Goal: Transaction & Acquisition: Purchase product/service

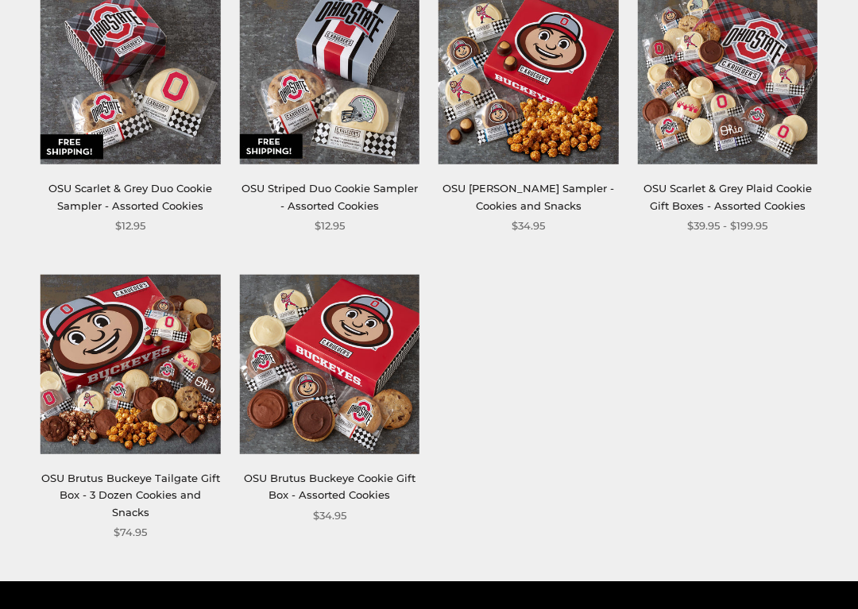
scroll to position [623, 0]
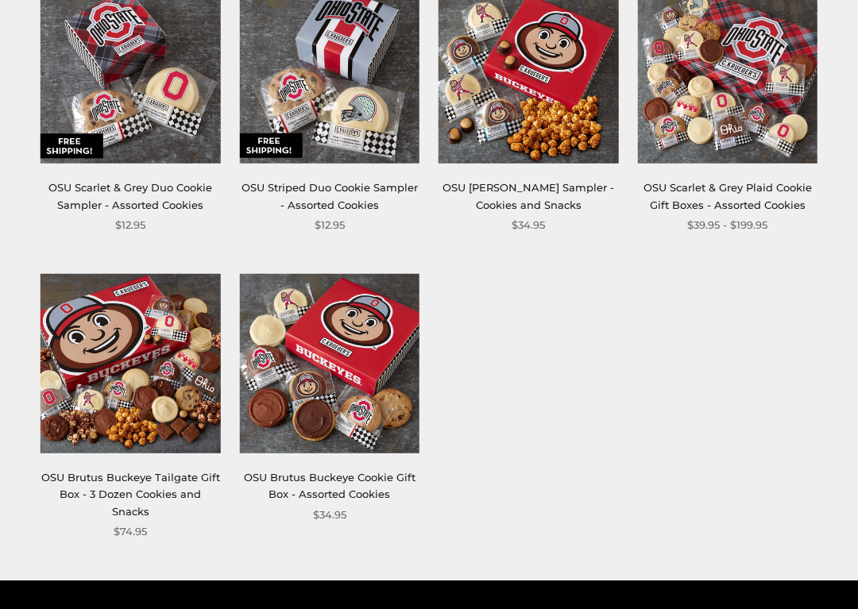
click at [151, 352] on img at bounding box center [131, 364] width 180 height 180
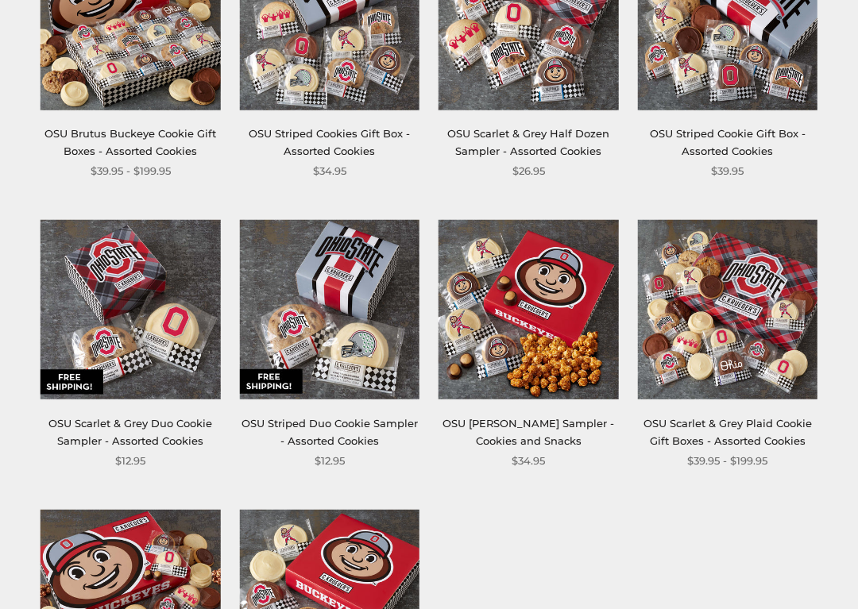
scroll to position [394, 0]
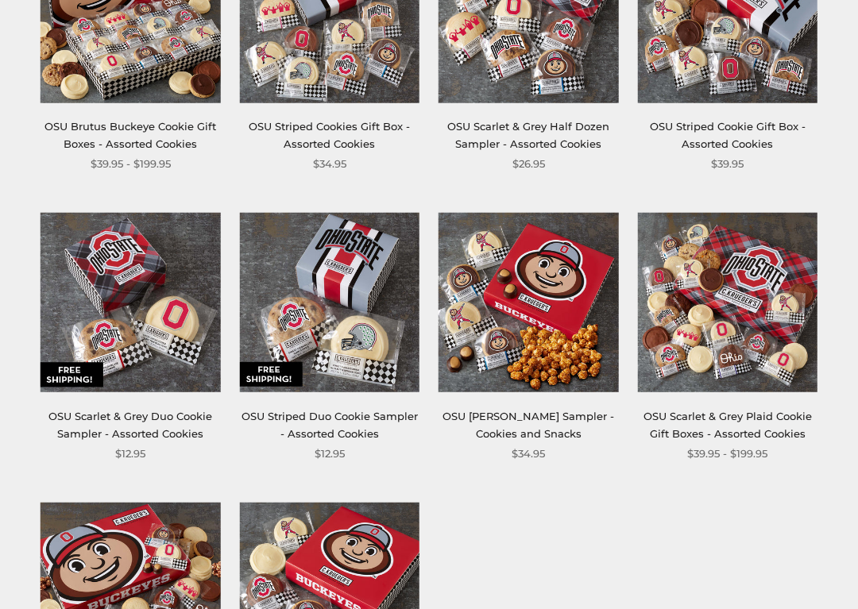
click at [546, 378] on img at bounding box center [528, 304] width 180 height 180
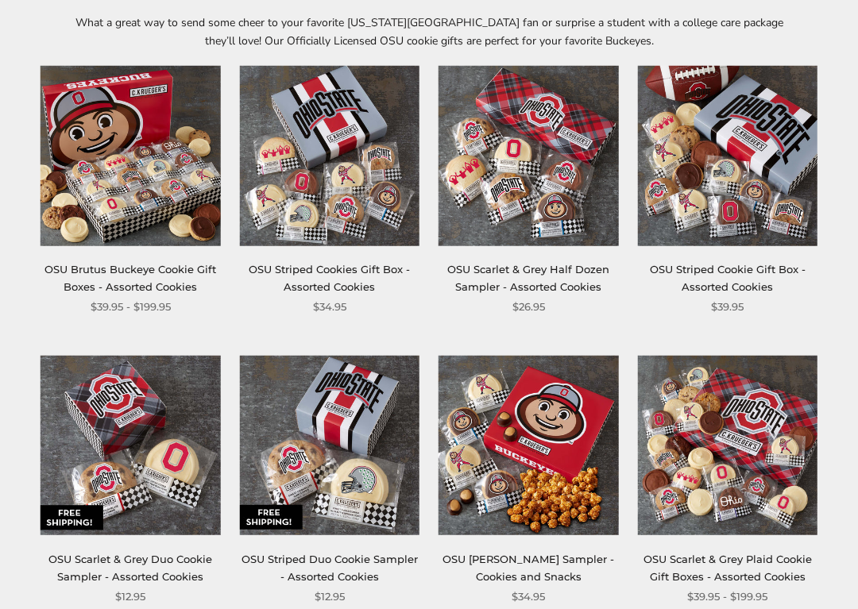
scroll to position [252, 0]
click at [736, 286] on link "OSU Striped Cookie Gift Box - Assorted Cookies" at bounding box center [728, 277] width 156 height 29
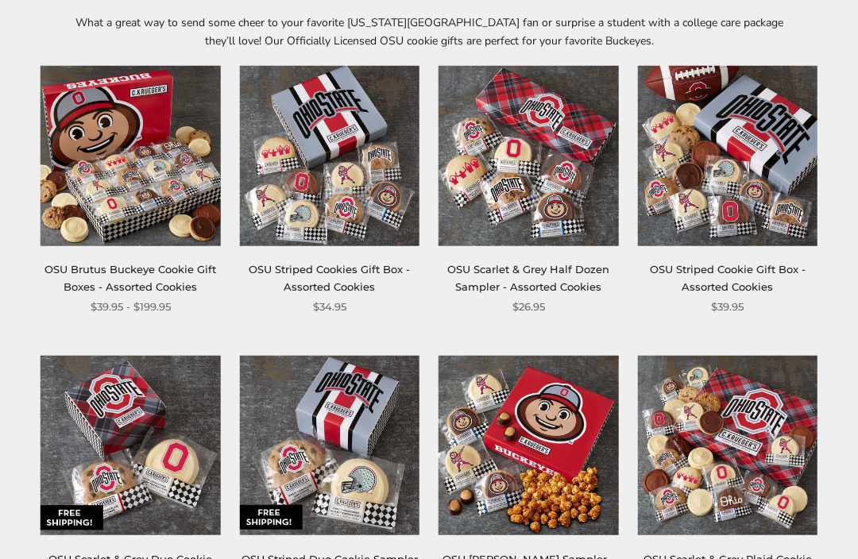
click at [338, 237] on img at bounding box center [330, 156] width 180 height 180
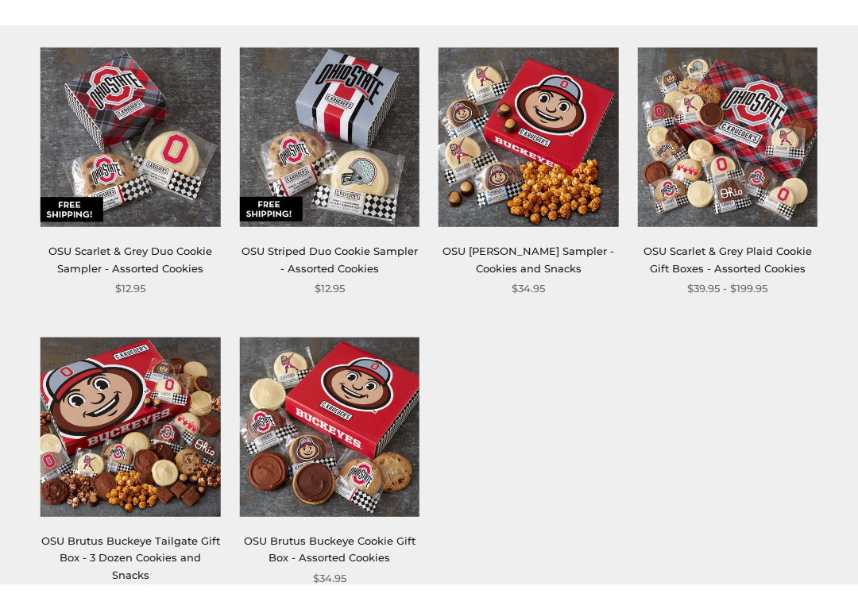
scroll to position [587, 0]
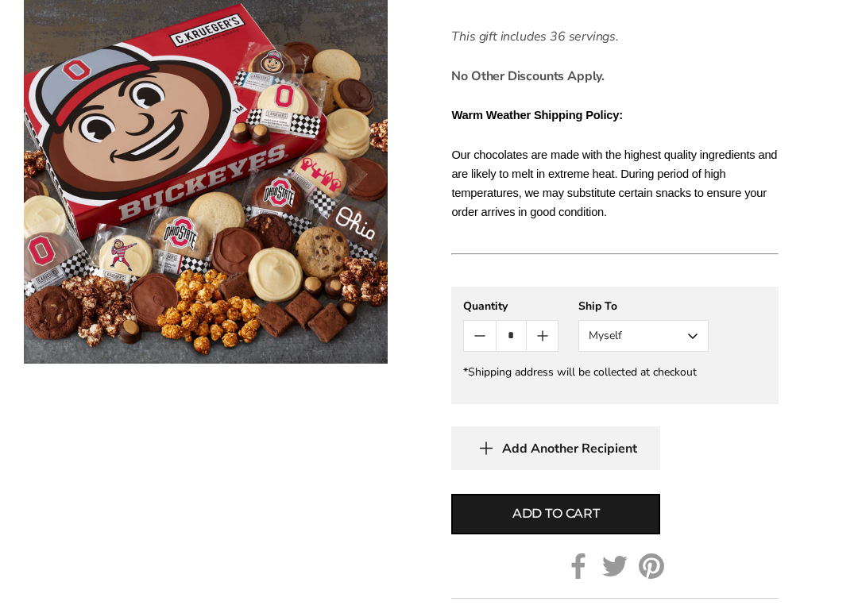
scroll to position [980, 0]
click at [553, 504] on span "Add to cart" at bounding box center [555, 513] width 87 height 19
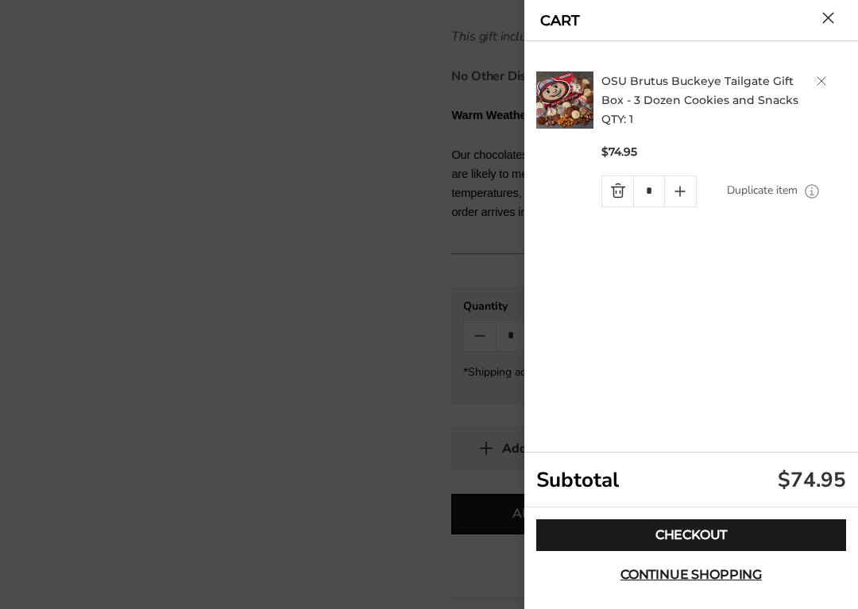
click at [673, 558] on span "Continue shopping" at bounding box center [690, 575] width 141 height 13
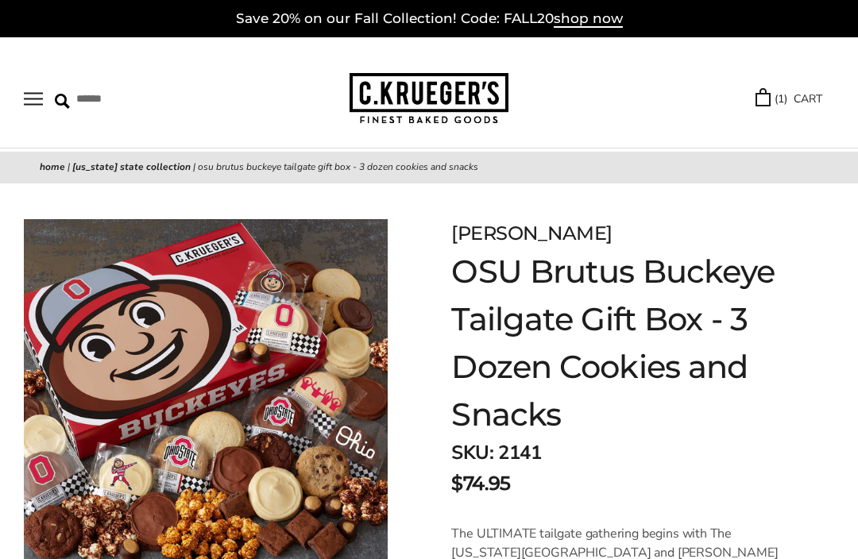
scroll to position [0, 0]
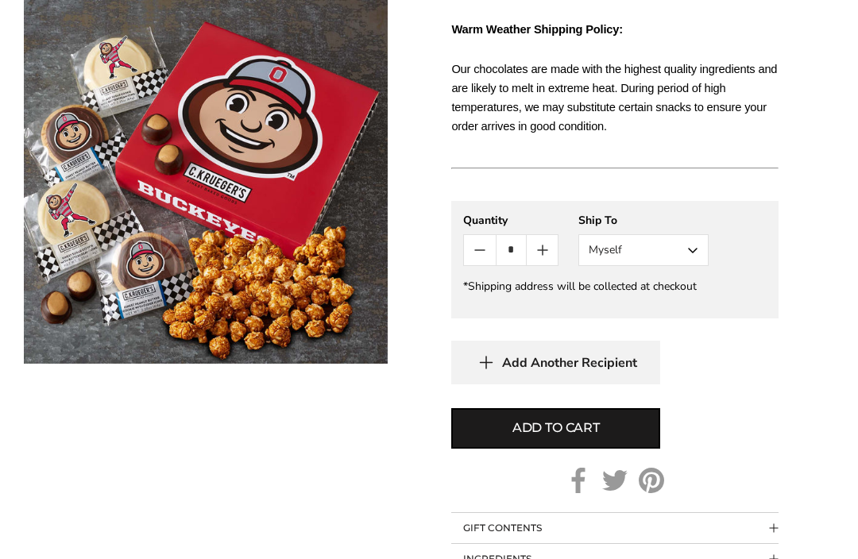
scroll to position [826, 0]
click at [555, 420] on span "Add to cart" at bounding box center [555, 429] width 87 height 19
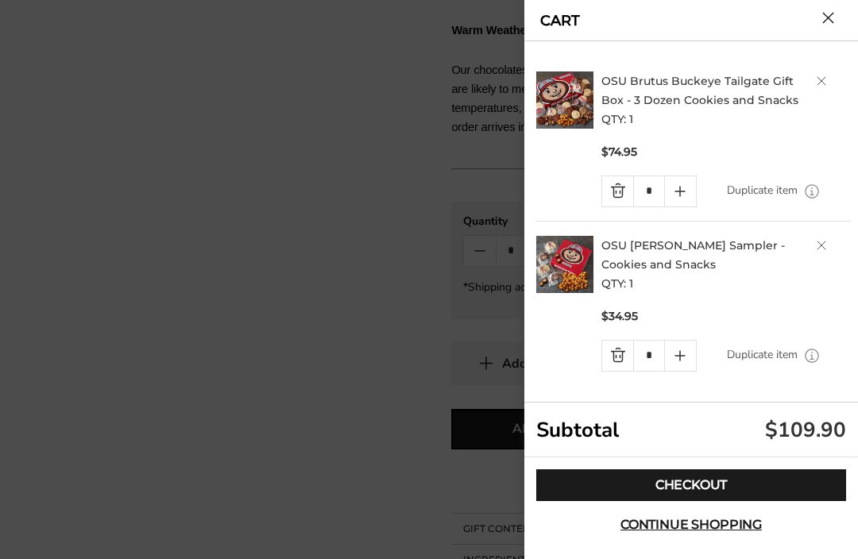
click at [826, 24] on button "Close cart" at bounding box center [828, 18] width 12 height 12
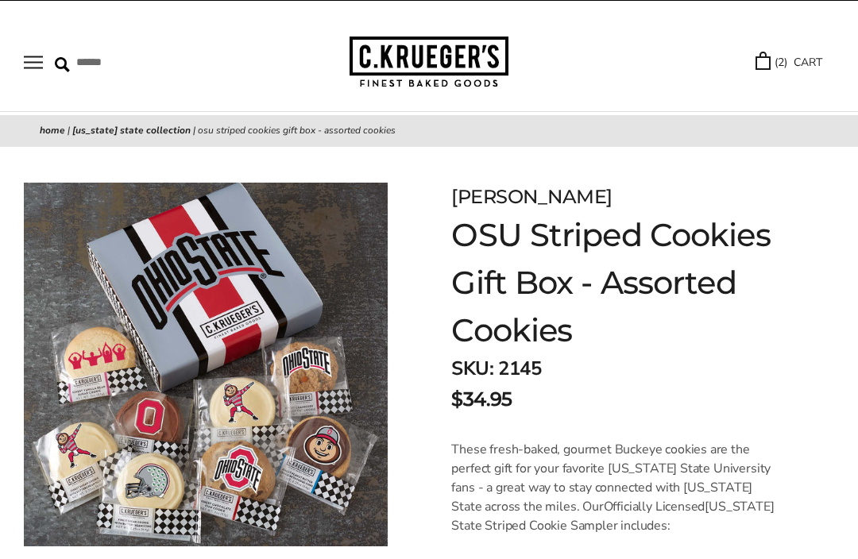
scroll to position [31, 0]
